Goal: Register for event/course

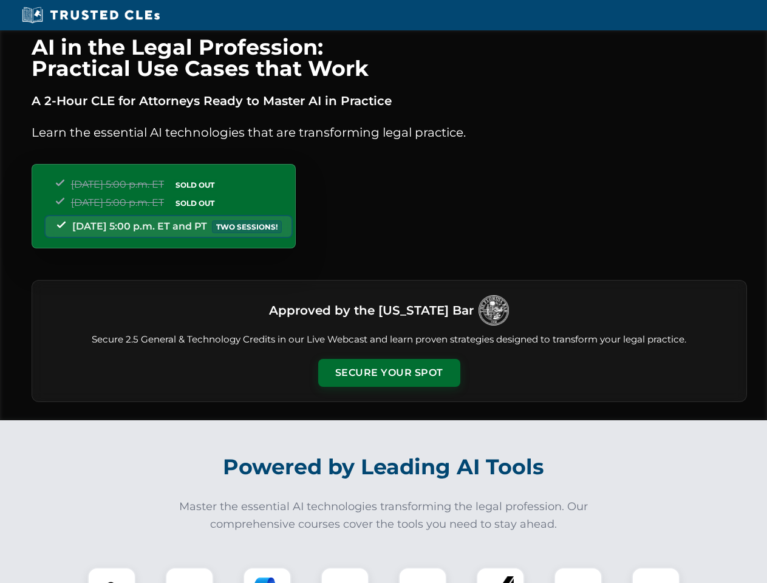
click at [389, 373] on button "Secure Your Spot" at bounding box center [389, 373] width 142 height 28
click at [112, 575] on img at bounding box center [111, 591] width 35 height 35
